Goal: Download file/media

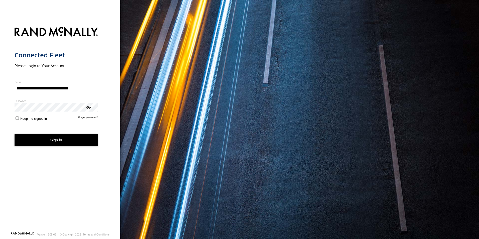
type input "**********"
click at [47, 140] on button "Sign in" at bounding box center [56, 140] width 83 height 12
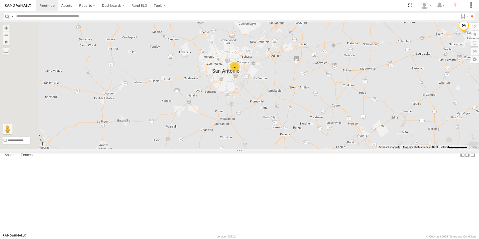
drag, startPoint x: 285, startPoint y: 98, endPoint x: 356, endPoint y: 182, distance: 110.5
click at [356, 149] on div "TL132 TL787 TL347 TK421 TK882 TL384 TK979 TL029 TL4030 TK221 2" at bounding box center [239, 85] width 479 height 127
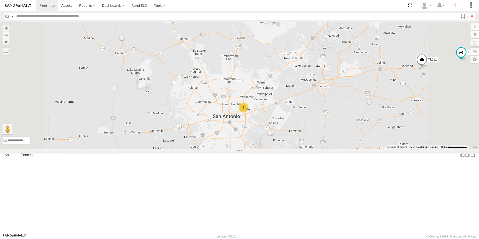
click at [187, 17] on span "TK221" at bounding box center [182, 16] width 9 height 4
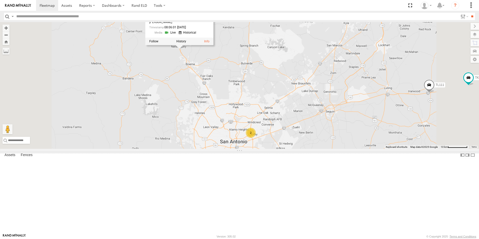
drag, startPoint x: 245, startPoint y: 84, endPoint x: 252, endPoint y: 109, distance: 26.7
click at [252, 109] on div "TL132 TL787 TL347 TK421 TK882 TL384 TK979 TL029 TL4030 TK221 TL111 TK519 2 TK22…" at bounding box center [239, 85] width 479 height 127
click at [197, 35] on link at bounding box center [187, 32] width 19 height 5
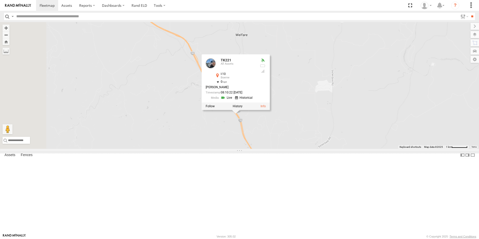
drag, startPoint x: 256, startPoint y: 101, endPoint x: 339, endPoint y: 177, distance: 113.4
click at [339, 149] on div "TL132 TL787 TL347 TK421 TK882 TL384 TK979 TL029 TL4030 TK221 TL111 TK519 TK221 …" at bounding box center [239, 85] width 479 height 127
click at [10, 27] on button "Zoom in" at bounding box center [6, 28] width 7 height 7
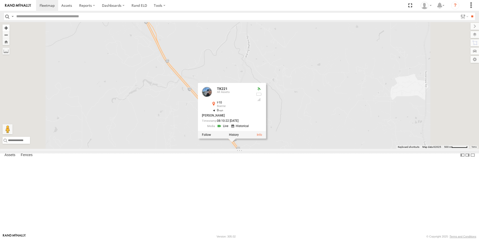
click at [10, 27] on button "Zoom in" at bounding box center [6, 28] width 7 height 7
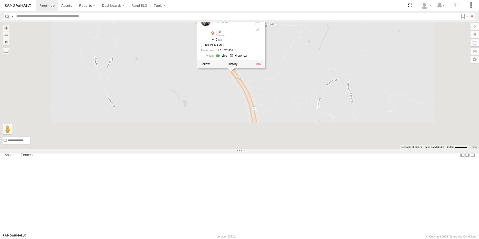
drag, startPoint x: 233, startPoint y: 156, endPoint x: 240, endPoint y: 5, distance: 151.6
click at [240, 5] on body at bounding box center [239, 119] width 479 height 239
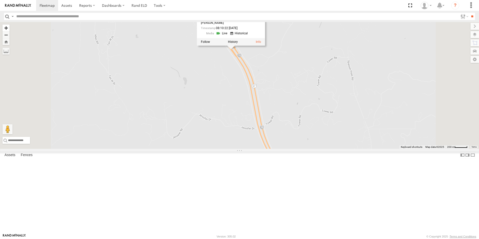
click at [10, 27] on button "Zoom in" at bounding box center [6, 28] width 7 height 7
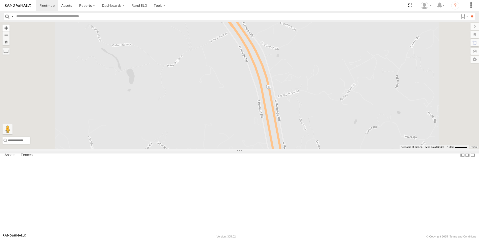
click at [10, 27] on button "Zoom in" at bounding box center [6, 28] width 7 height 7
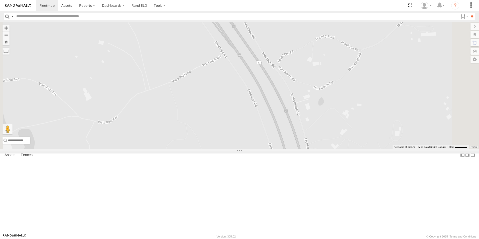
drag, startPoint x: 204, startPoint y: 59, endPoint x: 209, endPoint y: 135, distance: 76.8
click at [209, 135] on div "TL132 TL787 TL347 TK421 TK882 TL384 TK979 TL029 TL4030 TK221 TL111 TK519 TK221 …" at bounding box center [239, 85] width 479 height 127
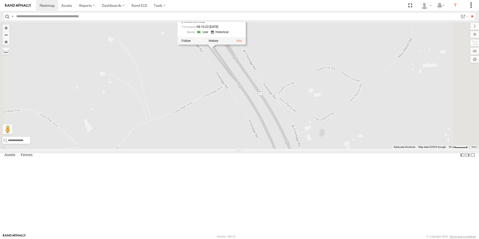
drag, startPoint x: 204, startPoint y: 64, endPoint x: 205, endPoint y: 97, distance: 32.3
click at [205, 97] on div "TL132 TL787 TL347 TK421 TK882 TL384 TK979 TL029 TL4030 TK221 TL111 TK519 TK221 …" at bounding box center [239, 85] width 479 height 127
click at [10, 27] on button "Zoom in" at bounding box center [6, 28] width 7 height 7
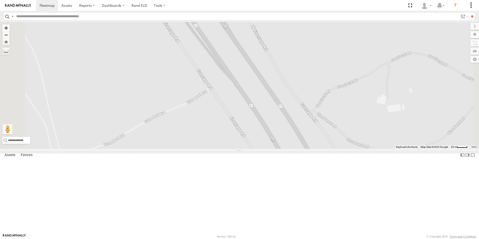
click at [10, 27] on button "Zoom in" at bounding box center [6, 28] width 7 height 7
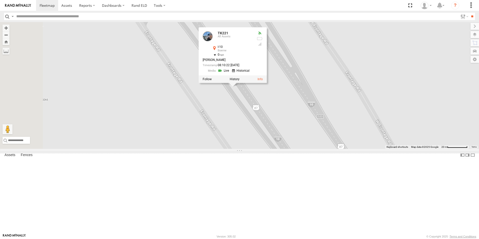
drag, startPoint x: 170, startPoint y: 77, endPoint x: 275, endPoint y: 219, distance: 176.7
click at [275, 149] on div "TL132 TL787 TL347 TK421 TK882 TL384 TK979 TL029 TL4030 TK221 TL111 TK519 TK221 …" at bounding box center [239, 85] width 479 height 127
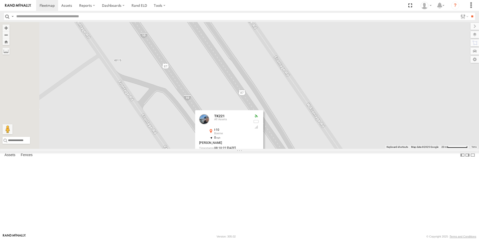
drag, startPoint x: 234, startPoint y: 77, endPoint x: 231, endPoint y: 144, distance: 67.1
click at [231, 144] on div "TL132 TL787 TL347 TK421 TK882 TL384 TK979 TL029 TL4030 TK221 TL111 TK519 TK221 …" at bounding box center [239, 85] width 479 height 127
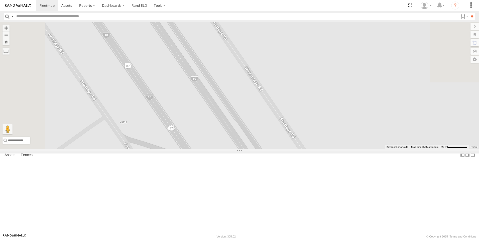
drag, startPoint x: 235, startPoint y: 79, endPoint x: 244, endPoint y: 157, distance: 79.1
click at [244, 149] on div "TL132 TL787 TL347 TK421 TK882 TL384 TK979 TL029 TL4030 TK221 TL111 TK519 TK221 …" at bounding box center [239, 85] width 479 height 127
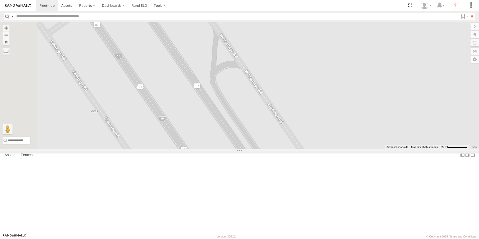
drag, startPoint x: 234, startPoint y: 106, endPoint x: 290, endPoint y: 167, distance: 83.0
click at [290, 149] on div "TL132 TL787 TL347 TK421 TK882 TL384 TK979 TL029 TL4030 TK221 TL111 TK519 TK221 …" at bounding box center [239, 85] width 479 height 127
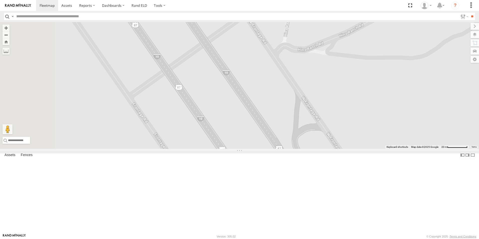
drag, startPoint x: 264, startPoint y: 90, endPoint x: 350, endPoint y: 182, distance: 126.5
click at [350, 149] on div "TL132 TL787 TL347 TK421 TK882 TL384 TK979 TL029 TL4030 TK221 TL111 TK519 TK221 …" at bounding box center [239, 85] width 479 height 127
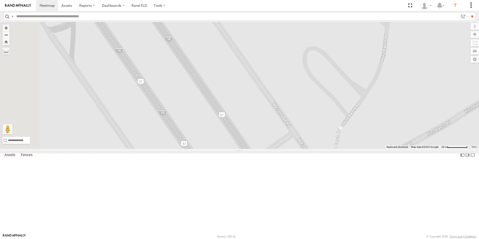
drag, startPoint x: 279, startPoint y: 83, endPoint x: 324, endPoint y: 169, distance: 96.5
click at [324, 149] on div "TL132 TL787 TL347 TK421 TK882 TL384 TK979 TL029 TL4030 TK221 TL111 TK519 TK221 …" at bounding box center [239, 85] width 479 height 127
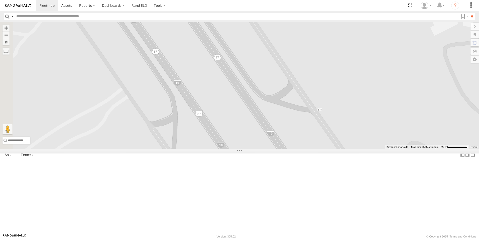
drag, startPoint x: 243, startPoint y: 78, endPoint x: 344, endPoint y: 172, distance: 138.1
click at [344, 149] on div "TL132 TL787 TL347 TK421 TK882 TL384 TK979 TL029 TL4030 TK221 TL111 TK519 TK221 …" at bounding box center [239, 85] width 479 height 127
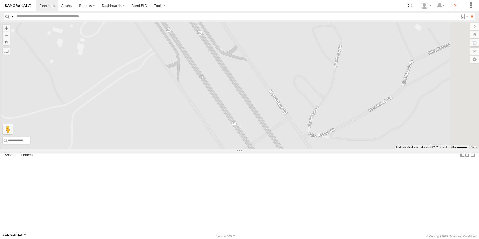
drag, startPoint x: 280, startPoint y: 109, endPoint x: 226, endPoint y: 23, distance: 102.4
click at [226, 23] on div "TL132 TL787 TL347 TK421 TK882 TL384 TK979 TL029 TL4030 TK221 TL111 TK519 TK221 …" at bounding box center [239, 85] width 479 height 127
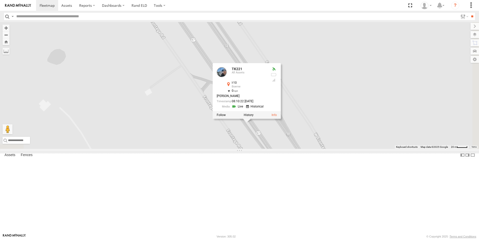
drag, startPoint x: 282, startPoint y: 140, endPoint x: 238, endPoint y: 58, distance: 93.7
click at [238, 58] on div "TL132 TL787 TL347 TK421 TK882 TL384 TK979 TL029 TL4030 TK221 TL111 TK519 TK221 …" at bounding box center [239, 85] width 479 height 127
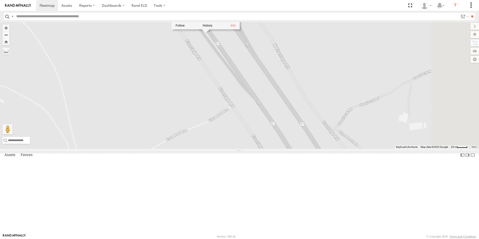
drag, startPoint x: 250, startPoint y: 157, endPoint x: 208, endPoint y: 65, distance: 100.8
click at [208, 65] on div "TL132 TL787 TL347 TK421 TK882 TL384 TK979 TL029 TL4030 TK221 TL111 TK519 TK221 …" at bounding box center [239, 85] width 479 height 127
drag, startPoint x: 259, startPoint y: 139, endPoint x: 223, endPoint y: 83, distance: 66.2
click at [223, 83] on div "TL132 TL787 TL347 TK421 TK882 TL384 TK979 TL029 TL4030 TK221 TL111 TK519 TK221 …" at bounding box center [239, 85] width 479 height 127
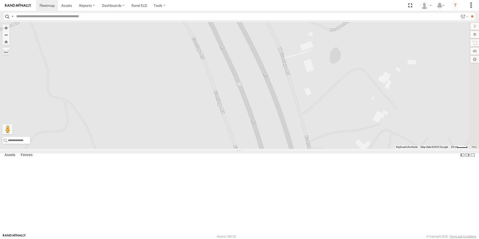
drag, startPoint x: 293, startPoint y: 162, endPoint x: 239, endPoint y: 78, distance: 99.2
click at [239, 78] on div "TL132 TL787 TL347 TK421 TK882 TL384 TK979 TL029 TL4030 TK221 TL111 TK519 TK221 …" at bounding box center [239, 85] width 479 height 127
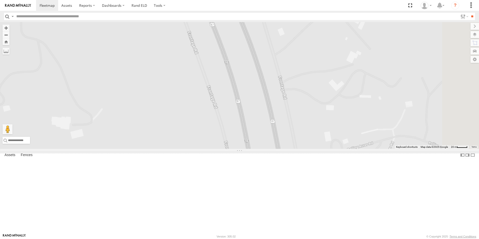
drag, startPoint x: 276, startPoint y: 155, endPoint x: 253, endPoint y: 101, distance: 59.5
click at [253, 101] on div "TL132 TL787 TL347 TK421 TK882 TL384 TK979 TL029 TL4030 TK221 TL111 TK519 TK221 …" at bounding box center [239, 85] width 479 height 127
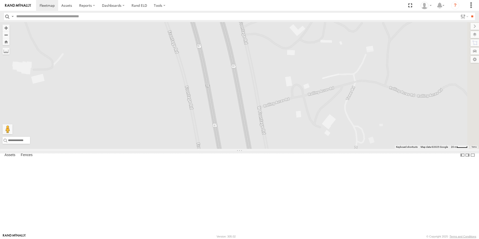
drag, startPoint x: 306, startPoint y: 152, endPoint x: 266, endPoint y: 96, distance: 68.0
click at [266, 96] on div "TL132 TL787 TL347 TK421 TK882 TL384 TK979 TL029 TL4030 TK221 TL111 TK519 TK221 …" at bounding box center [239, 85] width 479 height 127
drag, startPoint x: 289, startPoint y: 161, endPoint x: 275, endPoint y: 81, distance: 81.6
click at [275, 81] on div "TL132 TL787 TL347 TK421 TK882 TL384 TK979 TL029 TL4030 TK221 TL111 TK519 TK221 …" at bounding box center [239, 85] width 479 height 127
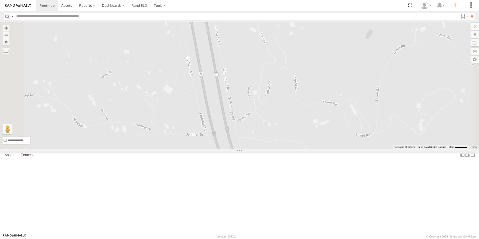
drag, startPoint x: 286, startPoint y: 154, endPoint x: 267, endPoint y: 91, distance: 66.1
click at [267, 91] on div "TL132 TL787 TL347 TK421 TK882 TL384 TK979 TL029 TL4030 TK221 TL111 TK519 TK221 …" at bounding box center [239, 85] width 479 height 127
drag, startPoint x: 278, startPoint y: 165, endPoint x: 253, endPoint y: 74, distance: 94.5
click at [253, 74] on div "TL132 TL787 TL347 TK421 TK882 TL384 TK979 TL029 TL4030 TK221 TL111 TK519 TK221 …" at bounding box center [239, 85] width 479 height 127
drag, startPoint x: 288, startPoint y: 135, endPoint x: 263, endPoint y: 81, distance: 59.9
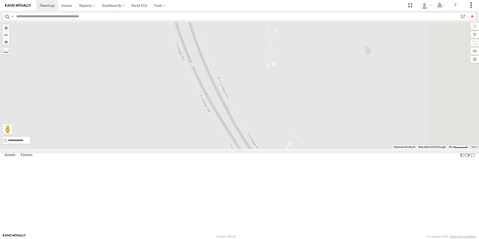
click at [263, 81] on div "TL132 TL787 TL347 TK421 TK882 TL384 TK979 TL029 TL4030 TK221 TL111 TK519 TK221 …" at bounding box center [239, 85] width 479 height 127
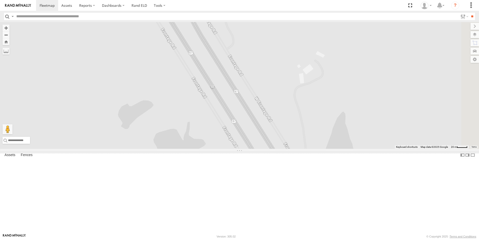
drag, startPoint x: 279, startPoint y: 129, endPoint x: 218, endPoint y: 8, distance: 135.8
click at [218, 8] on body at bounding box center [239, 119] width 479 height 239
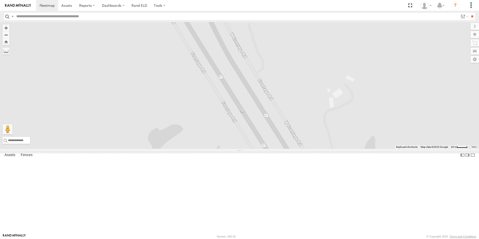
drag, startPoint x: 259, startPoint y: 122, endPoint x: 316, endPoint y: 200, distance: 97.0
click at [316, 149] on div "TL132 TL787 TL347 TK421 TK882 TL384 TK979 TL029 TL4030 TK221 TL111 TK519 TK221 …" at bounding box center [239, 85] width 479 height 127
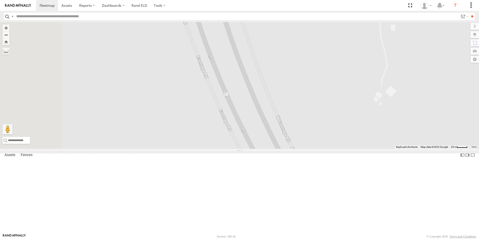
drag, startPoint x: 246, startPoint y: 66, endPoint x: 310, endPoint y: 194, distance: 142.8
click at [310, 149] on div "TL132 TL787 TL347 TK421 TK882 TL384 TK979 TL029 TL4030 TK221 TL111 TK519 TK221 …" at bounding box center [239, 85] width 479 height 127
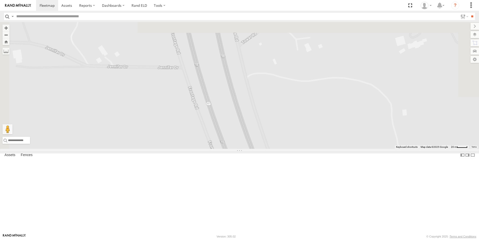
drag, startPoint x: 260, startPoint y: 60, endPoint x: 276, endPoint y: 173, distance: 114.8
click at [276, 149] on div "TL132 TL787 TL347 TK421 TK882 TL384 TK979 TL029 TL4030 TK221 TL111 TK519 TK221 …" at bounding box center [239, 85] width 479 height 127
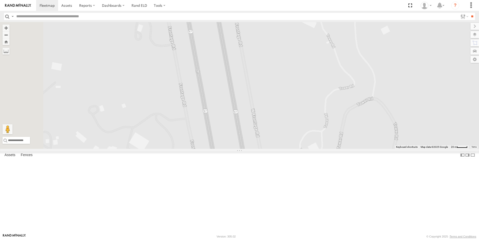
drag, startPoint x: 239, startPoint y: 65, endPoint x: 256, endPoint y: 159, distance: 96.2
click at [256, 149] on div "TL132 TL787 TL347 TK421 TK882 TL384 TK979 TL029 TL4030 TK221 TL111 TK519 TK221 …" at bounding box center [239, 85] width 479 height 127
drag, startPoint x: 239, startPoint y: 63, endPoint x: 243, endPoint y: 146, distance: 83.0
click at [243, 146] on div "TL132 TL787 TL347 TK421 TK882 TL384 TK979 TL029 TL4030 TK221 TL111 TK519 TK221 …" at bounding box center [239, 85] width 479 height 127
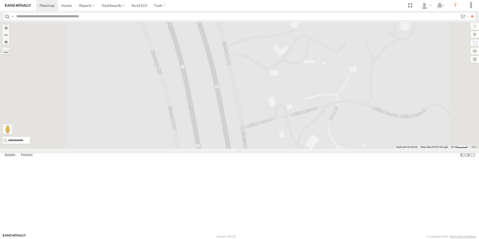
drag, startPoint x: 230, startPoint y: 50, endPoint x: 245, endPoint y: 152, distance: 103.4
click at [245, 149] on div "TL132 TL787 TL347 TK421 TK882 TL384 TK979 TL029 TL4030 TK221 TL111 TK519 TK221 …" at bounding box center [239, 85] width 479 height 127
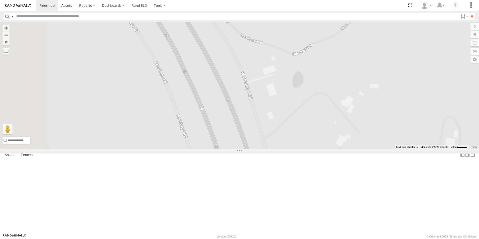
drag, startPoint x: 232, startPoint y: 63, endPoint x: 289, endPoint y: 167, distance: 118.2
click at [289, 149] on div "TL132 TL787 TL347 TK421 TK882 TL384 TK979 TL029 TL4030 TK221 TL111 TK519 TK221 …" at bounding box center [239, 85] width 479 height 127
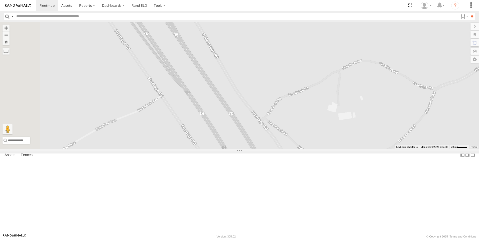
drag, startPoint x: 242, startPoint y: 81, endPoint x: 274, endPoint y: 144, distance: 70.4
click at [274, 144] on div "TL132 TL787 TL347 TK421 TK882 TL384 TK979 TL029 TL4030 TK221 TL111 TK519 TK221 …" at bounding box center [239, 85] width 479 height 127
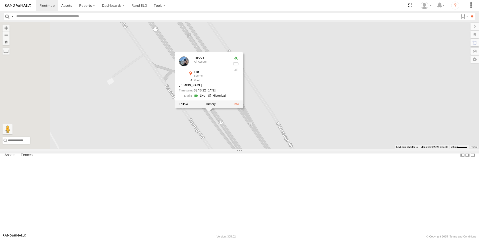
drag, startPoint x: 262, startPoint y: 115, endPoint x: 334, endPoint y: 202, distance: 113.4
click at [334, 149] on div "TL132 TL787 TL347 TK421 TK882 TL384 TK979 TL029 TL4030 TK221 TL111 TK519 TK221 …" at bounding box center [239, 85] width 479 height 127
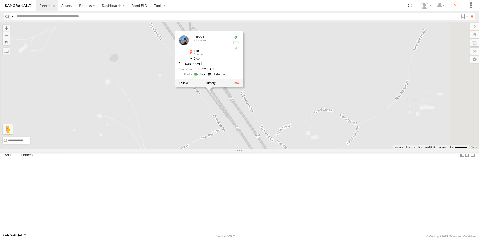
drag, startPoint x: 237, startPoint y: 93, endPoint x: 207, endPoint y: 48, distance: 54.1
click at [207, 48] on div "TL132 TL787 TL347 TK421 TK882 TL384 TK979 TL029 TL4030 TK221 TL111 TK519 TK221 …" at bounding box center [239, 85] width 479 height 127
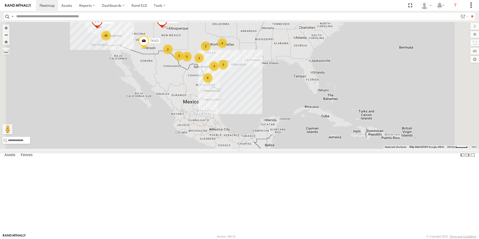
drag, startPoint x: 261, startPoint y: 155, endPoint x: 236, endPoint y: 121, distance: 42.3
click at [236, 121] on div "9 40 3 3 4 3 2 5 TL132 2 2 3 TL347 TL608 TK421" at bounding box center [239, 85] width 479 height 127
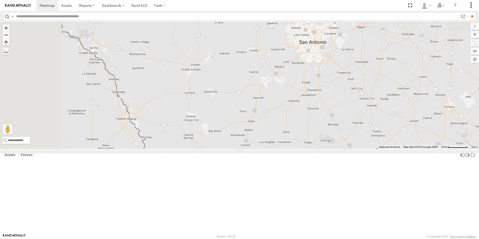
drag, startPoint x: 287, startPoint y: 85, endPoint x: 373, endPoint y: 252, distance: 187.6
click at [373, 239] on html at bounding box center [239, 119] width 479 height 239
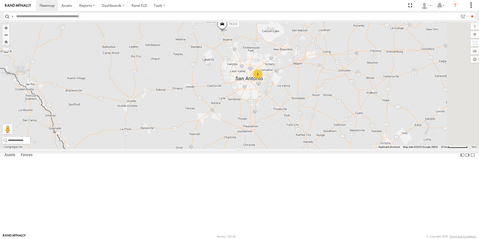
drag, startPoint x: 328, startPoint y: 69, endPoint x: 230, endPoint y: 93, distance: 101.3
click at [230, 93] on div "TL132 TL347 TL608 TK421 TL384 TL787 TL4030 TK221 9 2" at bounding box center [239, 85] width 479 height 127
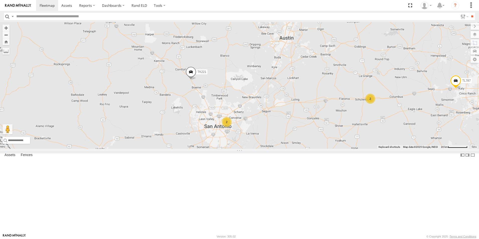
drag, startPoint x: 227, startPoint y: 101, endPoint x: 227, endPoint y: 140, distance: 39.0
click at [227, 140] on div "TL132 TL347 TL608 TK421 TL384 TL787 TL4030 TK221 9 2 2" at bounding box center [239, 85] width 479 height 127
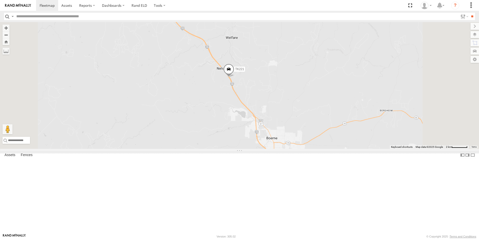
drag, startPoint x: 347, startPoint y: 159, endPoint x: 338, endPoint y: 119, distance: 41.2
click at [338, 119] on div "TL132 TL347 TL608 TK421 TL384 TL787 TL4030 TK221" at bounding box center [239, 85] width 479 height 127
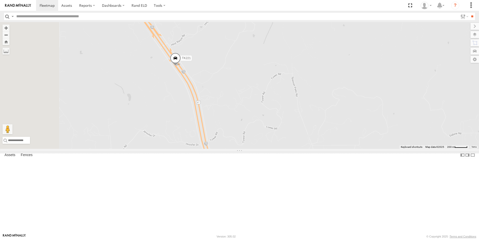
drag, startPoint x: 291, startPoint y: 104, endPoint x: 410, endPoint y: 168, distance: 135.1
click at [410, 149] on div "TL132 TL347 TL608 TK421 TL384 TL787 TL4030 TK221" at bounding box center [239, 85] width 479 height 127
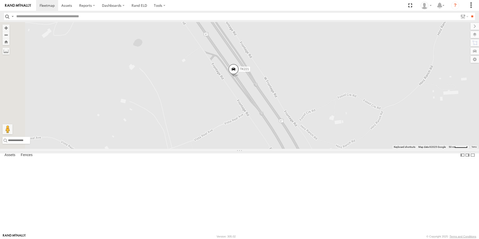
drag, startPoint x: 273, startPoint y: 106, endPoint x: 474, endPoint y: 143, distance: 204.0
click at [474, 143] on div "TL132 TL347 TL608 TK421 TL384 TL787 TL4030 TK221" at bounding box center [239, 85] width 479 height 127
drag, startPoint x: 388, startPoint y: 119, endPoint x: 352, endPoint y: 66, distance: 64.3
click at [352, 66] on div "TL132 TL347 TL608 TK421 TL384 TL787 TL4030 TK221" at bounding box center [239, 85] width 479 height 127
drag, startPoint x: 352, startPoint y: 73, endPoint x: 340, endPoint y: 75, distance: 12.0
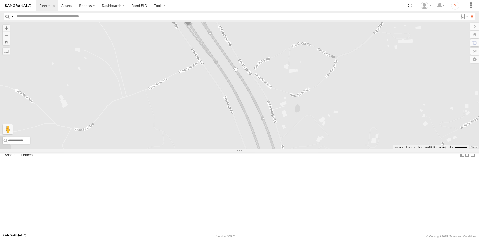
click at [340, 75] on div "TL132 TL347 TL608 TK421 TL384 TL787 TL4030 TK221" at bounding box center [239, 85] width 479 height 127
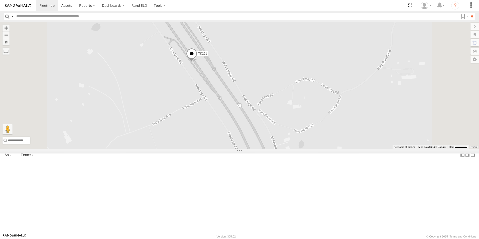
drag, startPoint x: 332, startPoint y: 64, endPoint x: 337, endPoint y: 106, distance: 41.8
click at [337, 106] on div "TL132 TL347 TL608 TK421 TL384 TL787 TL4030 TK221" at bounding box center [239, 85] width 479 height 127
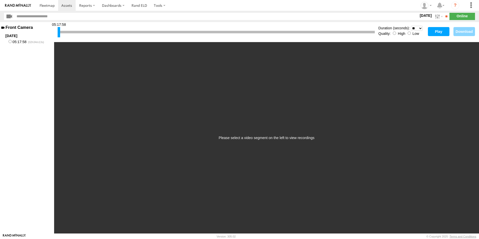
click at [442, 32] on button "Play" at bounding box center [439, 31] width 22 height 9
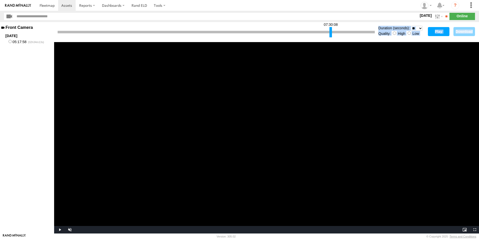
drag, startPoint x: 59, startPoint y: 34, endPoint x: 331, endPoint y: 44, distance: 271.8
click at [331, 44] on div "07:30:08 Duration (seconds): * ** ** ** ** ** ** *** *** *** *** Quality: High …" at bounding box center [266, 127] width 425 height 211
click at [438, 31] on button "Play" at bounding box center [439, 31] width 22 height 9
click at [60, 230] on span "Video Player" at bounding box center [59, 230] width 10 height 0
click at [59, 230] on span "Video Player" at bounding box center [59, 230] width 10 height 0
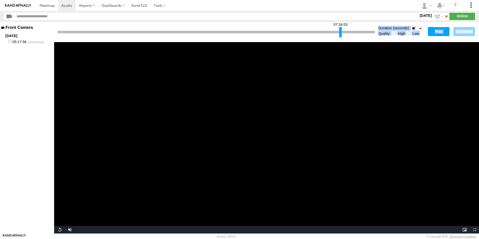
click at [340, 31] on div at bounding box center [340, 32] width 3 height 10
click at [437, 33] on button "Play" at bounding box center [439, 31] width 22 height 9
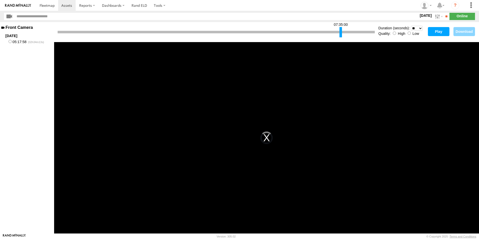
click at [341, 31] on div at bounding box center [340, 32] width 3 height 10
click at [241, 89] on div "This is a modal window. The media could not be loaded, either because the serve…" at bounding box center [266, 137] width 425 height 191
click at [434, 31] on button "Play" at bounding box center [439, 31] width 22 height 9
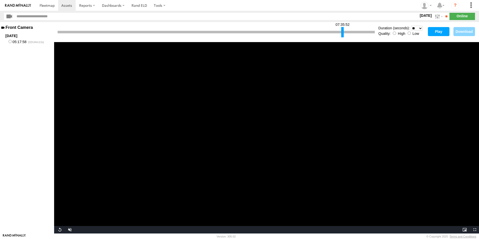
click at [343, 31] on div at bounding box center [342, 32] width 3 height 10
click at [441, 33] on button "Play" at bounding box center [439, 31] width 22 height 9
click at [343, 32] on div at bounding box center [342, 32] width 3 height 10
click at [435, 29] on button "Play" at bounding box center [439, 31] width 22 height 9
click at [340, 33] on div at bounding box center [340, 32] width 3 height 10
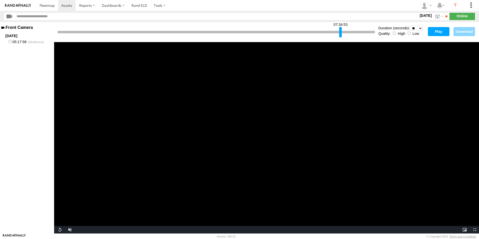
click at [434, 31] on button "Play" at bounding box center [439, 31] width 22 height 9
click at [341, 32] on div at bounding box center [341, 32] width 3 height 10
click at [434, 30] on button "Play" at bounding box center [439, 31] width 22 height 9
click at [419, 27] on select "* ** ** ** ** ** ** *** *** *** ***" at bounding box center [417, 28] width 12 height 5
select select "**"
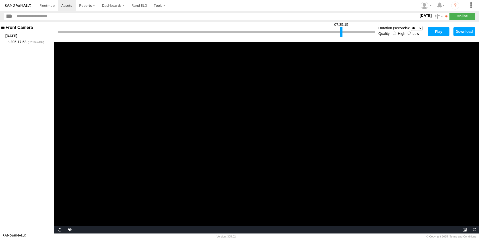
click at [411, 26] on select "* ** ** ** ** ** ** *** *** *** ***" at bounding box center [417, 28] width 12 height 5
click at [438, 33] on button "Play" at bounding box center [439, 31] width 22 height 9
click at [459, 32] on button "Download" at bounding box center [464, 31] width 22 height 9
click at [342, 33] on div at bounding box center [342, 32] width 3 height 10
click at [438, 32] on button "Play" at bounding box center [439, 31] width 22 height 9
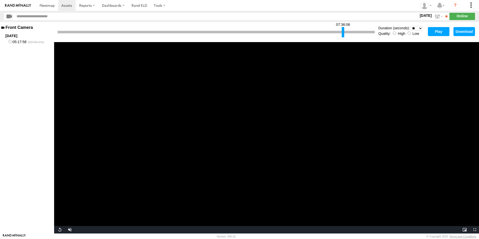
click at [460, 31] on button "Download" at bounding box center [464, 31] width 22 height 9
click at [451, 76] on video "Video Player" at bounding box center [266, 137] width 425 height 191
click at [463, 31] on button "Download" at bounding box center [464, 31] width 22 height 9
click at [456, 82] on video "Video Player" at bounding box center [266, 137] width 425 height 191
click at [344, 31] on div at bounding box center [344, 32] width 3 height 10
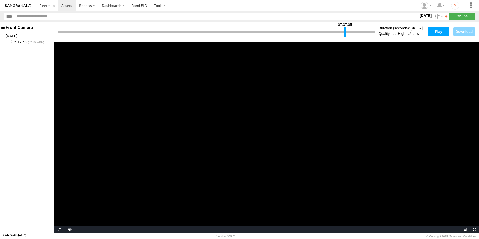
click at [440, 32] on button "Play" at bounding box center [439, 31] width 22 height 9
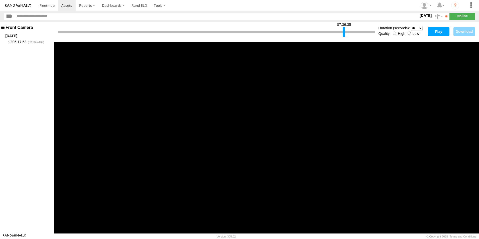
click at [344, 33] on div at bounding box center [343, 32] width 3 height 10
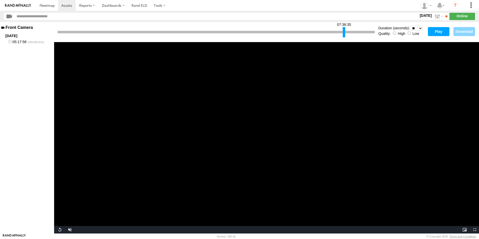
click at [434, 32] on button "Play" at bounding box center [439, 31] width 22 height 9
click at [466, 32] on button "Download" at bounding box center [464, 31] width 22 height 9
click at [319, 19] on input "text" at bounding box center [216, 16] width 403 height 7
click at [344, 30] on div at bounding box center [344, 32] width 3 height 10
click at [438, 31] on button "Play" at bounding box center [439, 31] width 22 height 9
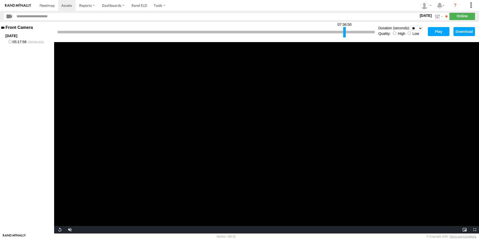
click at [465, 32] on button "Download" at bounding box center [464, 31] width 22 height 9
click at [349, 56] on video "Video Player" at bounding box center [266, 137] width 425 height 191
click at [61, 230] on span "Video Player" at bounding box center [59, 230] width 10 height 0
click at [345, 31] on div at bounding box center [345, 32] width 3 height 10
click at [440, 33] on button "Play" at bounding box center [439, 31] width 22 height 9
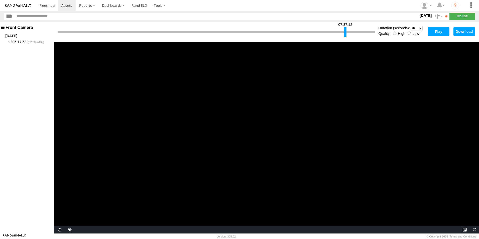
click at [462, 31] on button "Download" at bounding box center [464, 31] width 22 height 9
click at [465, 79] on video "Video Player" at bounding box center [266, 137] width 425 height 191
click at [59, 230] on span "Video Player" at bounding box center [59, 230] width 10 height 0
click at [345, 31] on div at bounding box center [345, 32] width 3 height 10
click at [438, 33] on button "Play" at bounding box center [439, 31] width 22 height 9
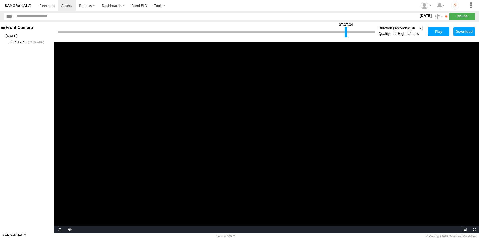
click at [463, 31] on button "Download" at bounding box center [464, 31] width 22 height 9
click at [462, 73] on video "Video Player" at bounding box center [266, 137] width 425 height 191
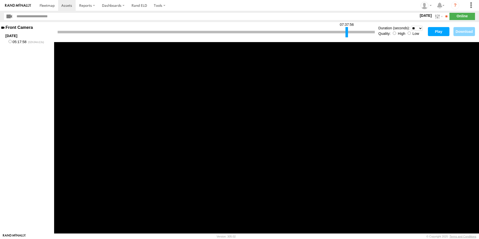
click at [347, 31] on div at bounding box center [346, 32] width 3 height 10
click at [438, 31] on button "Play" at bounding box center [439, 31] width 22 height 9
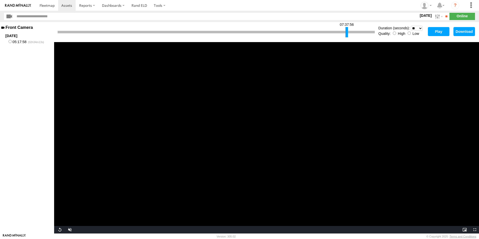
click at [463, 30] on button "Download" at bounding box center [464, 31] width 22 height 9
click at [342, 6] on section at bounding box center [256, 5] width 441 height 11
click at [347, 30] on div at bounding box center [347, 32] width 3 height 10
click at [438, 31] on button "Play" at bounding box center [439, 31] width 22 height 9
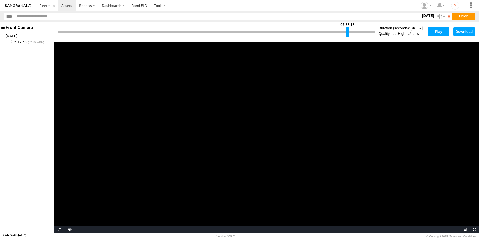
click at [465, 32] on button "Download" at bounding box center [464, 31] width 22 height 9
click at [347, 31] on div at bounding box center [347, 32] width 3 height 10
click at [349, 30] on div at bounding box center [349, 32] width 3 height 10
click at [433, 31] on button "Play" at bounding box center [439, 31] width 22 height 9
click at [461, 32] on button "Download" at bounding box center [464, 31] width 22 height 9
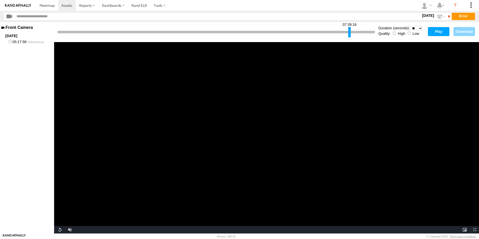
click at [350, 31] on div at bounding box center [349, 32] width 3 height 10
click at [436, 29] on button "Play" at bounding box center [439, 31] width 22 height 9
click at [460, 33] on button "Download" at bounding box center [464, 31] width 22 height 9
click at [350, 32] on div at bounding box center [349, 32] width 3 height 10
click at [442, 31] on button "Play" at bounding box center [439, 31] width 22 height 9
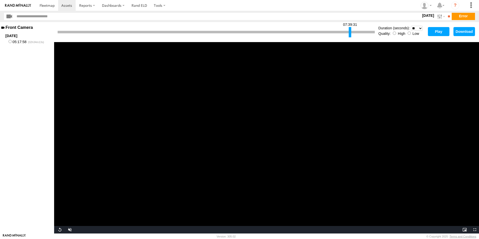
click at [464, 31] on button "Download" at bounding box center [464, 31] width 22 height 9
click at [350, 30] on div at bounding box center [350, 32] width 3 height 10
click at [440, 31] on button "Play" at bounding box center [439, 31] width 22 height 9
click at [460, 32] on button "Download" at bounding box center [464, 31] width 22 height 9
click at [331, 5] on section at bounding box center [256, 5] width 441 height 11
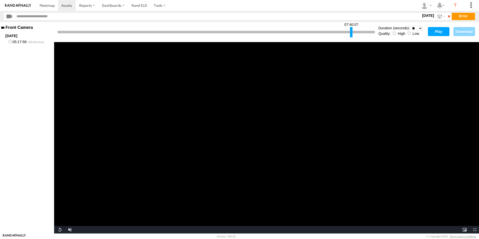
click at [351, 31] on div at bounding box center [351, 32] width 3 height 10
click at [442, 33] on button "Play" at bounding box center [439, 31] width 22 height 9
click at [465, 31] on button "Download" at bounding box center [464, 31] width 22 height 9
click at [352, 31] on div at bounding box center [351, 32] width 3 height 10
click at [464, 59] on video "Video Player" at bounding box center [266, 137] width 425 height 191
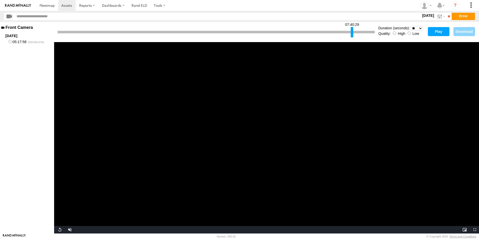
click at [436, 31] on button "Play" at bounding box center [439, 31] width 22 height 9
click at [352, 32] on div at bounding box center [352, 32] width 3 height 10
click at [437, 29] on button "Play" at bounding box center [439, 31] width 22 height 9
click at [353, 32] on div at bounding box center [353, 32] width 3 height 10
click at [434, 31] on button "Play" at bounding box center [439, 31] width 22 height 9
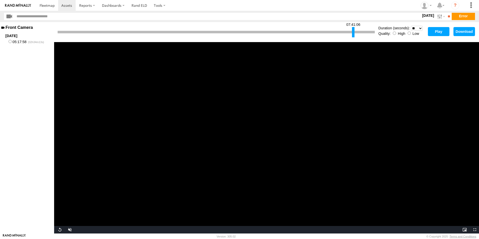
click at [440, 31] on button "Play" at bounding box center [439, 31] width 22 height 9
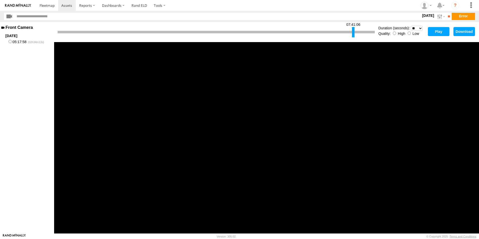
click at [463, 33] on button "Download" at bounding box center [464, 31] width 22 height 9
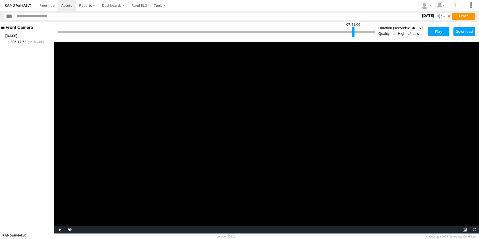
click at [322, 5] on section at bounding box center [256, 5] width 441 height 11
click at [353, 31] on div at bounding box center [353, 32] width 3 height 10
click at [442, 30] on button "Play" at bounding box center [439, 31] width 22 height 9
click at [464, 32] on button "Download" at bounding box center [464, 31] width 22 height 9
click at [354, 32] on div at bounding box center [354, 32] width 3 height 10
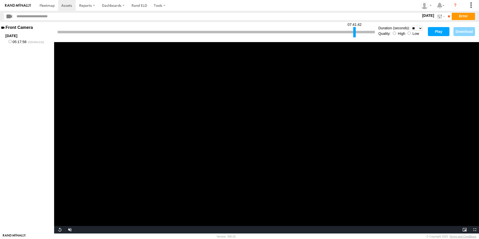
click at [328, 7] on section at bounding box center [256, 5] width 441 height 11
click at [432, 32] on button "Play" at bounding box center [439, 31] width 22 height 9
click at [467, 31] on button "Download" at bounding box center [464, 31] width 22 height 9
click at [353, 31] on div at bounding box center [353, 32] width 3 height 10
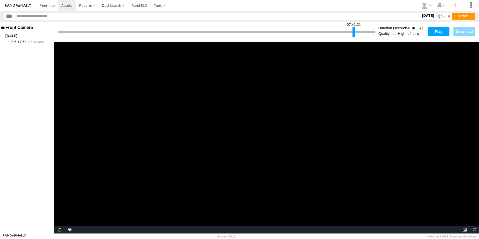
click at [435, 32] on button "Play" at bounding box center [439, 31] width 22 height 9
click at [459, 30] on button "Download" at bounding box center [464, 31] width 22 height 9
click at [467, 32] on button "Download" at bounding box center [464, 31] width 22 height 9
click at [436, 32] on button "Play" at bounding box center [439, 31] width 22 height 9
click at [353, 32] on div at bounding box center [353, 32] width 3 height 10
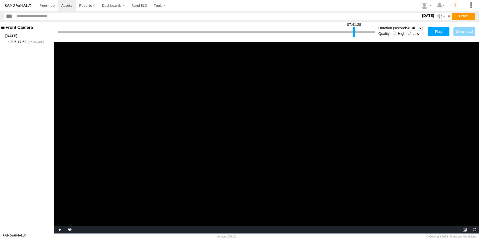
click at [437, 32] on button "Play" at bounding box center [439, 31] width 22 height 9
click at [466, 32] on button "Download" at bounding box center [464, 31] width 22 height 9
click at [459, 31] on button "Download" at bounding box center [464, 31] width 22 height 9
drag, startPoint x: 353, startPoint y: 33, endPoint x: 332, endPoint y: 35, distance: 21.1
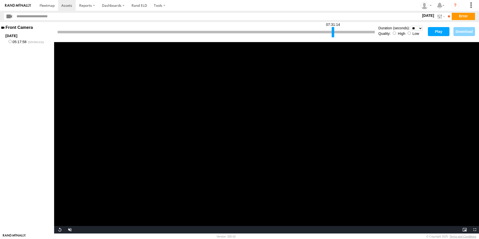
click at [332, 35] on div at bounding box center [332, 32] width 3 height 10
click at [436, 30] on button "Play" at bounding box center [439, 31] width 22 height 9
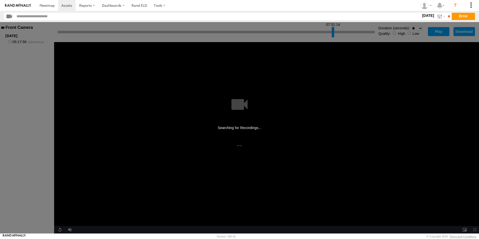
click at [234, 53] on main "Front Camera 2025-08-14 05:17:58 07:31:14 Duration (seconds): * ** ** ** ** ** …" at bounding box center [239, 127] width 479 height 211
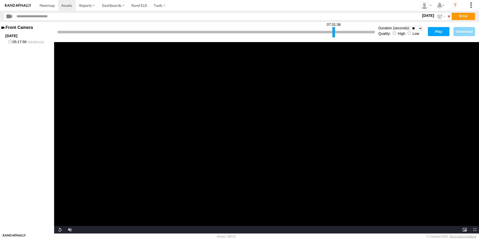
click at [333, 31] on div at bounding box center [333, 32] width 3 height 10
click at [438, 30] on button "Play" at bounding box center [439, 31] width 22 height 9
click at [333, 31] on div at bounding box center [334, 32] width 3 height 10
click at [430, 32] on button "Play" at bounding box center [439, 31] width 22 height 9
click at [335, 32] on div at bounding box center [334, 32] width 3 height 10
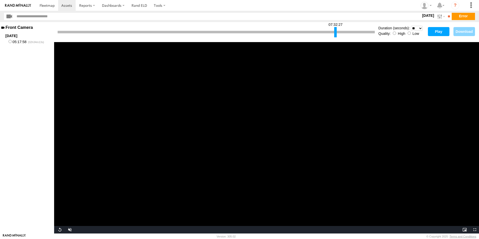
click at [335, 32] on div at bounding box center [335, 32] width 3 height 10
click at [435, 32] on button "Play" at bounding box center [439, 31] width 22 height 9
click at [336, 30] on div at bounding box center [336, 32] width 3 height 10
click at [438, 30] on button "Play" at bounding box center [439, 31] width 22 height 9
click at [336, 31] on div at bounding box center [336, 32] width 3 height 10
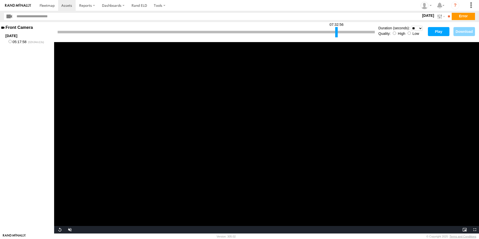
click at [436, 33] on button "Play" at bounding box center [439, 31] width 22 height 9
click at [337, 30] on div at bounding box center [336, 32] width 3 height 10
click at [434, 33] on button "Play" at bounding box center [439, 31] width 22 height 9
click at [336, 31] on div at bounding box center [336, 32] width 3 height 10
click at [440, 30] on button "Play" at bounding box center [439, 31] width 22 height 9
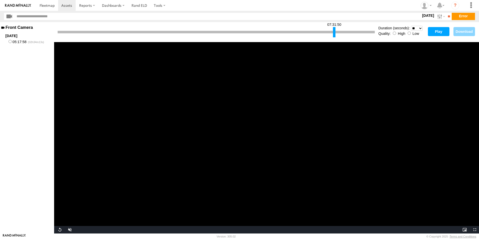
click at [333, 32] on div at bounding box center [334, 32] width 3 height 10
click at [437, 31] on button "Play" at bounding box center [439, 31] width 22 height 9
click at [333, 31] on div at bounding box center [333, 32] width 3 height 10
click at [437, 33] on button "Play" at bounding box center [439, 31] width 22 height 9
click at [334, 32] on div at bounding box center [333, 32] width 3 height 10
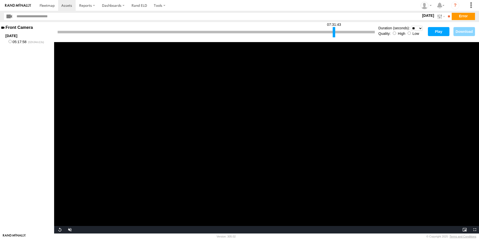
click at [434, 31] on button "Play" at bounding box center [439, 31] width 22 height 9
click at [461, 32] on button "Download" at bounding box center [464, 31] width 22 height 9
click at [432, 31] on button "Play" at bounding box center [439, 31] width 22 height 9
click at [334, 31] on div at bounding box center [334, 32] width 3 height 10
click at [440, 32] on button "Play" at bounding box center [439, 31] width 22 height 9
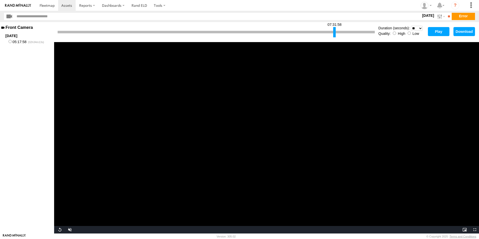
click at [439, 31] on button "Play" at bounding box center [439, 31] width 22 height 9
click at [227, 123] on video "Video Player" at bounding box center [266, 137] width 425 height 191
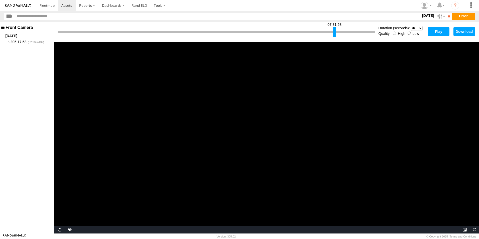
click at [227, 123] on video "Video Player" at bounding box center [266, 137] width 425 height 191
click at [230, 121] on video "Video Player" at bounding box center [266, 137] width 425 height 191
click at [310, 73] on video "Video Player" at bounding box center [266, 137] width 425 height 191
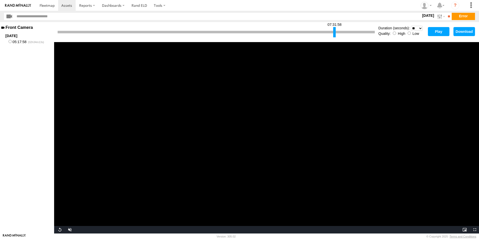
click at [310, 73] on video "Video Player" at bounding box center [266, 137] width 425 height 191
click at [308, 73] on video "Video Player" at bounding box center [266, 137] width 425 height 191
click at [264, 88] on video "Video Player" at bounding box center [266, 137] width 425 height 191
click at [257, 91] on video "Video Player" at bounding box center [266, 137] width 425 height 191
click at [257, 92] on video "Video Player" at bounding box center [266, 137] width 425 height 191
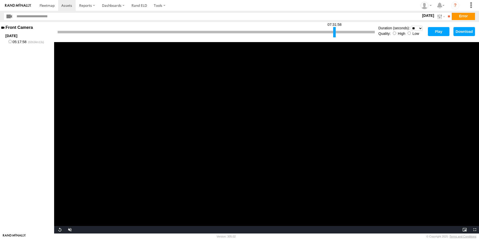
click at [257, 92] on video "Video Player" at bounding box center [266, 137] width 425 height 191
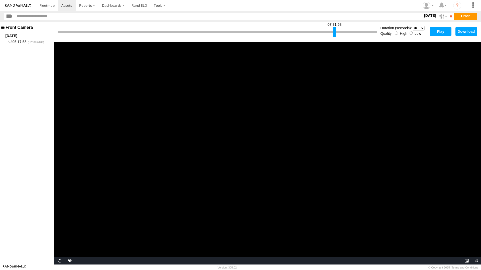
click at [237, 81] on video "Video Player" at bounding box center [267, 153] width 427 height 223
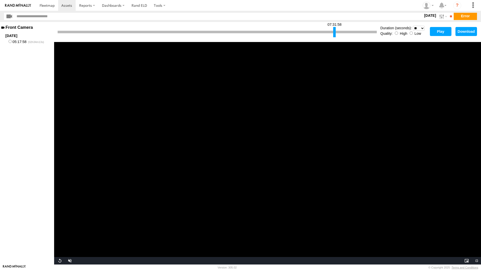
click at [237, 81] on video "Video Player" at bounding box center [267, 153] width 427 height 223
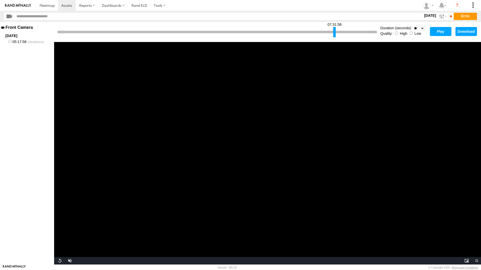
click at [237, 81] on video "Video Player" at bounding box center [267, 153] width 427 height 223
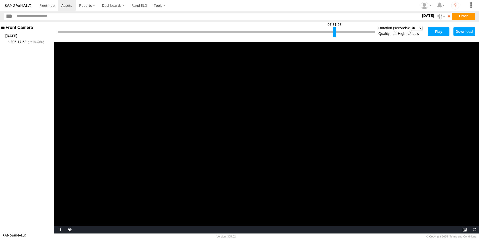
click at [236, 63] on video "Video Player" at bounding box center [266, 137] width 425 height 191
click at [245, 113] on video "Video Player" at bounding box center [266, 137] width 425 height 191
click at [438, 31] on button "Play" at bounding box center [439, 31] width 22 height 9
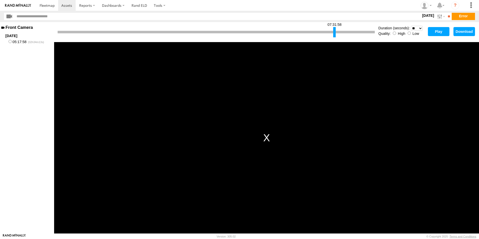
click at [276, 98] on div "This is a modal window. The media playback was aborted due to a corruption prob…" at bounding box center [266, 137] width 425 height 191
click at [435, 31] on button "Play" at bounding box center [439, 31] width 22 height 9
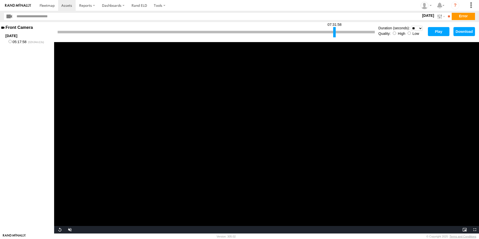
click at [433, 32] on button "Play" at bounding box center [439, 31] width 22 height 9
click at [462, 31] on button "Download" at bounding box center [464, 31] width 22 height 9
click at [243, 76] on video "Video Player" at bounding box center [266, 137] width 425 height 191
click at [291, 89] on video "Video Player" at bounding box center [266, 137] width 425 height 191
click at [439, 31] on button "Play" at bounding box center [439, 31] width 22 height 9
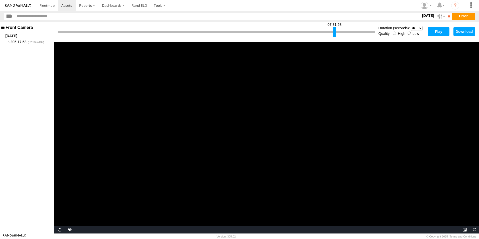
click at [416, 73] on video "Video Player" at bounding box center [266, 137] width 425 height 191
click at [462, 32] on button "Download" at bounding box center [464, 31] width 22 height 9
click at [234, 92] on video "Video Player" at bounding box center [266, 137] width 425 height 191
drag, startPoint x: 235, startPoint y: 85, endPoint x: 244, endPoint y: 83, distance: 9.6
click at [235, 85] on video "Video Player" at bounding box center [266, 137] width 425 height 191
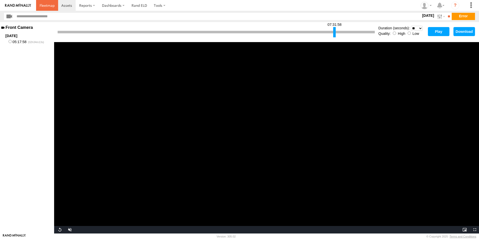
click at [49, 7] on span at bounding box center [47, 5] width 15 height 5
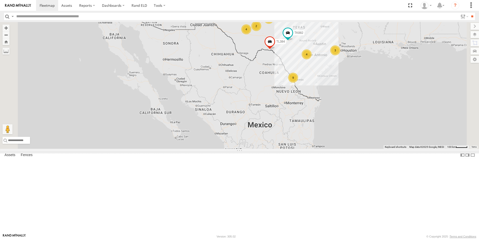
drag, startPoint x: 267, startPoint y: 109, endPoint x: 228, endPoint y: 142, distance: 51.2
click at [228, 142] on div "TK882 TL384 TL132 TL347 TL608 TK421 9 35 4 3 4 2 2 4 2 TK422 5 TL9116" at bounding box center [239, 85] width 479 height 127
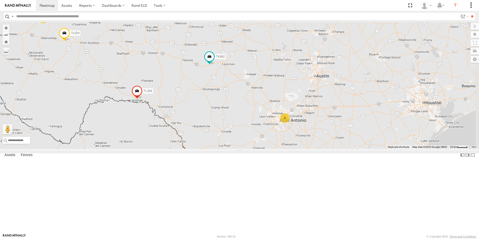
drag, startPoint x: 289, startPoint y: 102, endPoint x: 216, endPoint y: 106, distance: 72.4
click at [216, 106] on div "TK882 TL384 TL132 TL347 TL608 TK421 TK422 TL9116 3 TL029 2 4" at bounding box center [239, 85] width 479 height 127
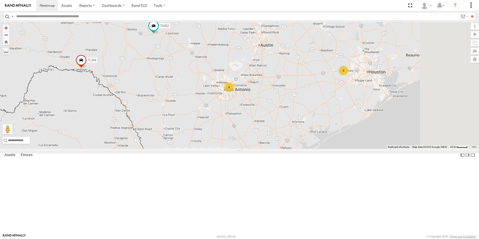
drag, startPoint x: 283, startPoint y: 132, endPoint x: 226, endPoint y: 100, distance: 66.0
click at [226, 100] on div "TK882 TL384 TL132 TL347 TL608 TK421 TK422 TL9116 3 TL029 2 4 3 2" at bounding box center [239, 85] width 479 height 127
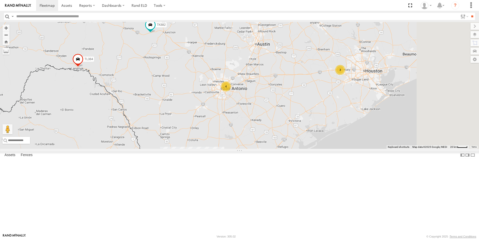
click at [231, 91] on div "4" at bounding box center [226, 86] width 10 height 10
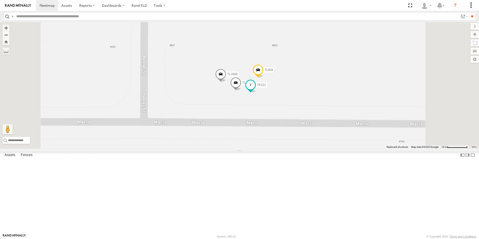
click at [255, 89] on span at bounding box center [250, 84] width 9 height 9
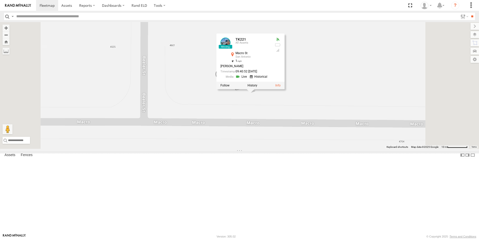
click at [269, 79] on link at bounding box center [259, 76] width 19 height 5
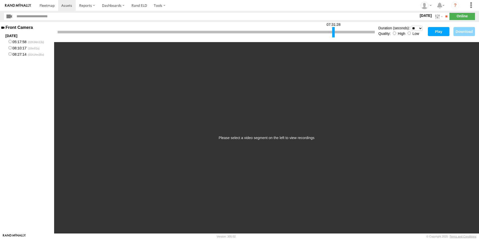
drag, startPoint x: 59, startPoint y: 30, endPoint x: 333, endPoint y: 29, distance: 274.3
click at [333, 29] on div at bounding box center [333, 32] width 3 height 10
click at [442, 32] on button "Play" at bounding box center [439, 31] width 22 height 9
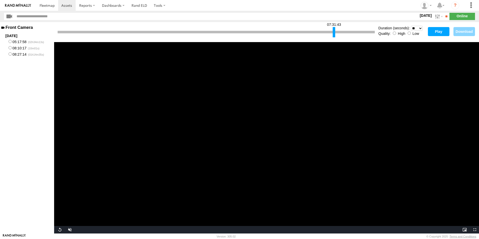
click at [334, 33] on div at bounding box center [333, 32] width 3 height 10
click at [437, 32] on button "Play" at bounding box center [439, 31] width 22 height 9
click at [465, 31] on button "Download" at bounding box center [464, 31] width 22 height 9
click at [301, 3] on section at bounding box center [256, 5] width 441 height 11
click at [334, 29] on div at bounding box center [334, 32] width 3 height 10
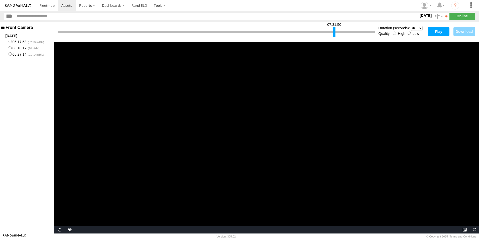
click at [442, 32] on button "Play" at bounding box center [439, 31] width 22 height 9
click at [463, 32] on button "Download" at bounding box center [464, 31] width 22 height 9
click at [299, 14] on input "text" at bounding box center [216, 16] width 403 height 7
click at [334, 32] on div at bounding box center [334, 32] width 3 height 10
click at [442, 30] on button "Play" at bounding box center [439, 31] width 22 height 9
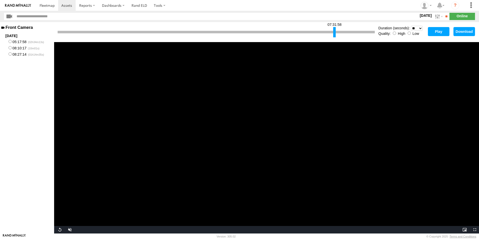
click at [460, 31] on button "Download" at bounding box center [464, 31] width 22 height 9
drag, startPoint x: 228, startPoint y: 71, endPoint x: 231, endPoint y: 62, distance: 9.4
click at [228, 71] on video "Video Player" at bounding box center [266, 137] width 425 height 191
